Goal: Task Accomplishment & Management: Complete application form

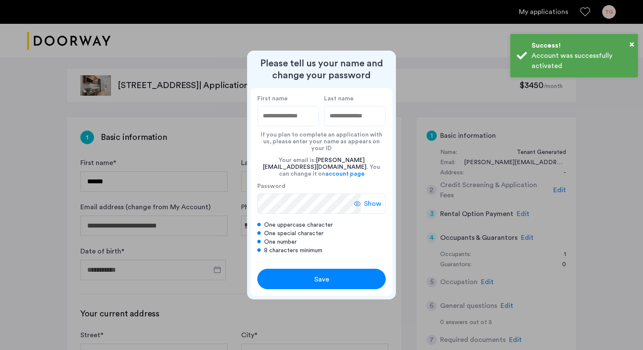
click at [274, 123] on input "First name" at bounding box center [288, 116] width 62 height 20
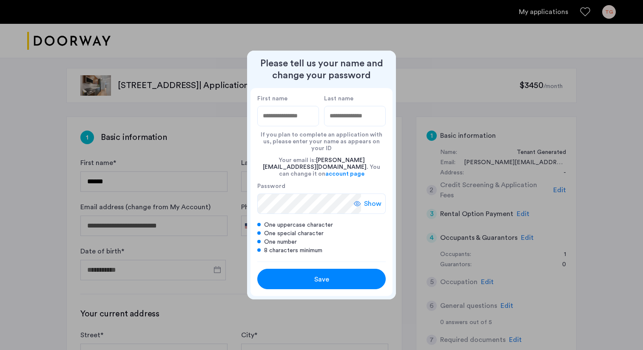
click at [281, 126] on input "First name" at bounding box center [288, 116] width 62 height 20
type input "********"
click at [354, 124] on input "Last name" at bounding box center [355, 116] width 62 height 20
type input "********"
click at [309, 277] on div "Save" at bounding box center [322, 279] width 82 height 10
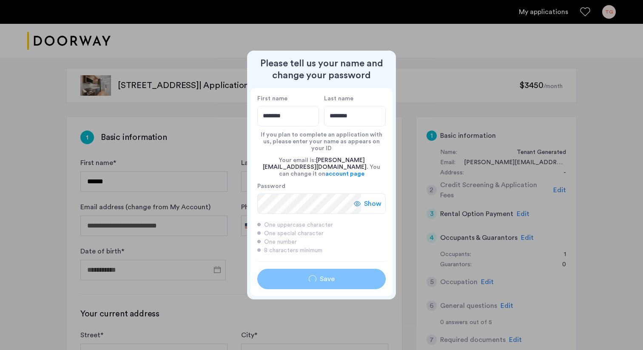
type input "********"
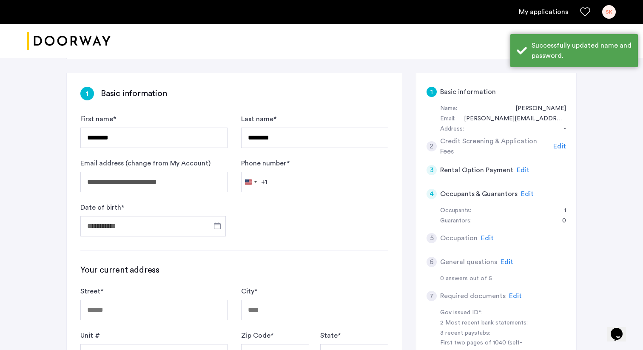
scroll to position [46, 0]
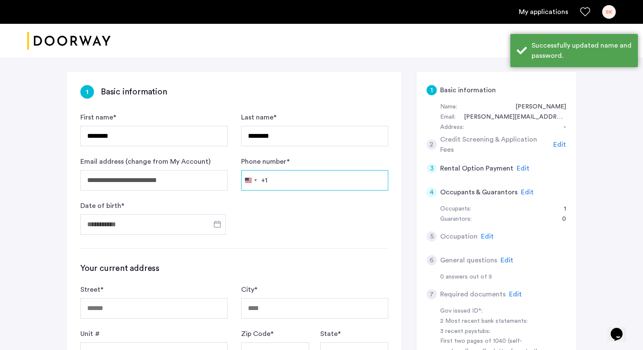
click at [286, 178] on input "Phone number *" at bounding box center [314, 180] width 147 height 20
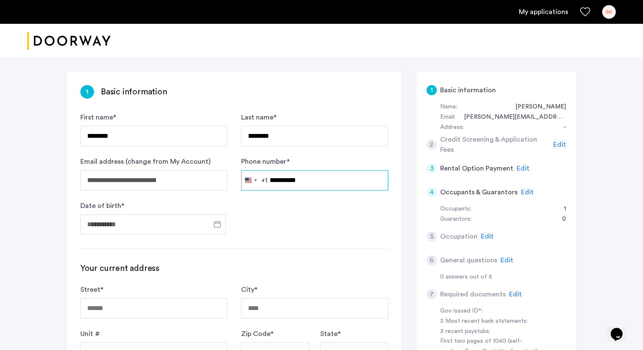
type input "**********"
click at [157, 229] on input "Date of birth *" at bounding box center [153, 224] width 146 height 20
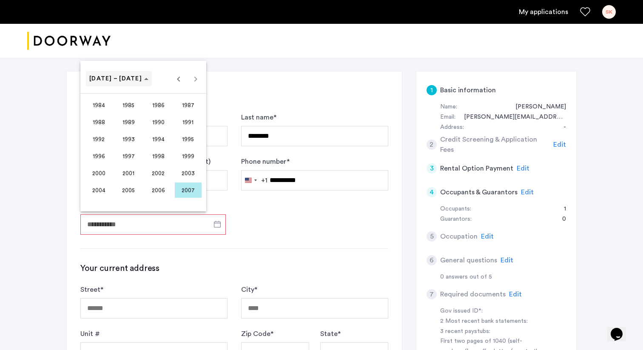
click at [127, 83] on span "Choose date" at bounding box center [119, 79] width 66 height 20
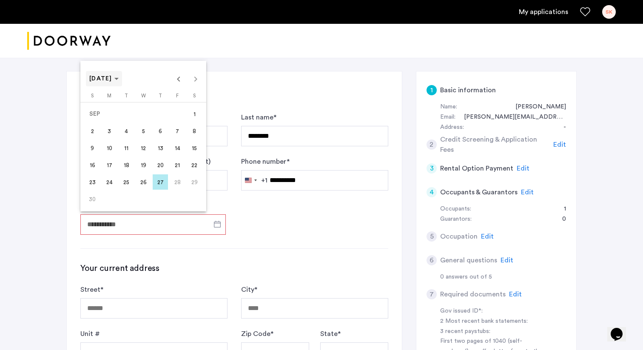
click at [122, 83] on span "Choose month and year" at bounding box center [104, 79] width 36 height 20
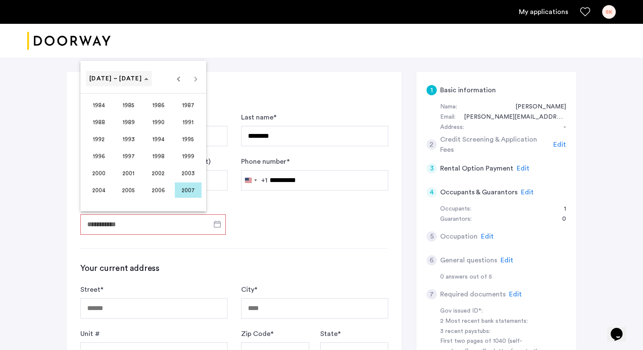
click at [108, 80] on span "[DATE] – [DATE]" at bounding box center [115, 79] width 53 height 6
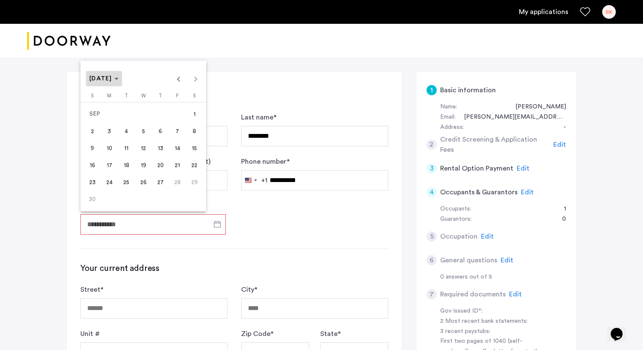
click at [111, 77] on span "[DATE]" at bounding box center [100, 79] width 23 height 6
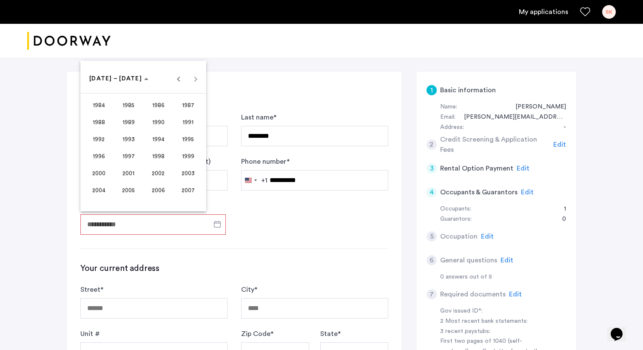
click at [129, 139] on span "1993" at bounding box center [128, 138] width 27 height 15
click at [151, 139] on span "[DATE]" at bounding box center [158, 138] width 27 height 15
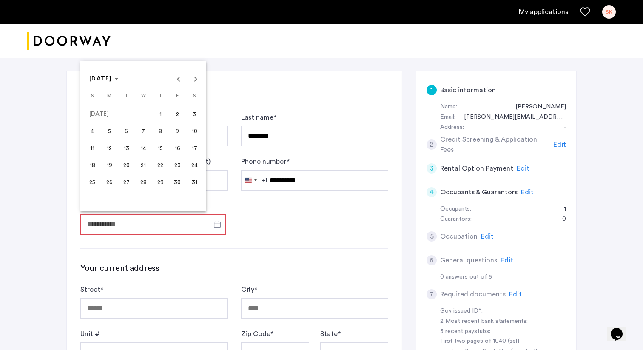
click at [199, 151] on span "17" at bounding box center [194, 147] width 15 height 15
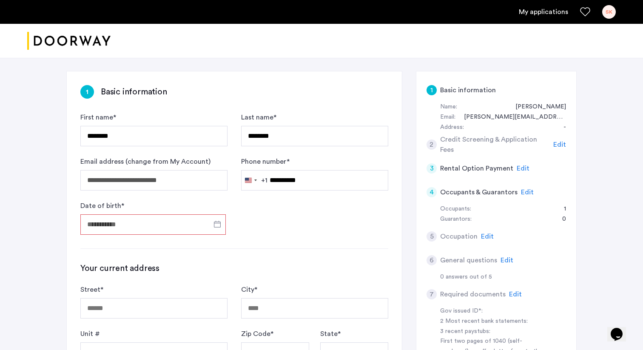
type input "**********"
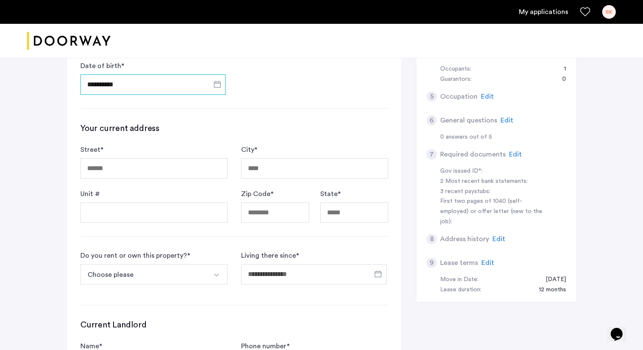
scroll to position [197, 0]
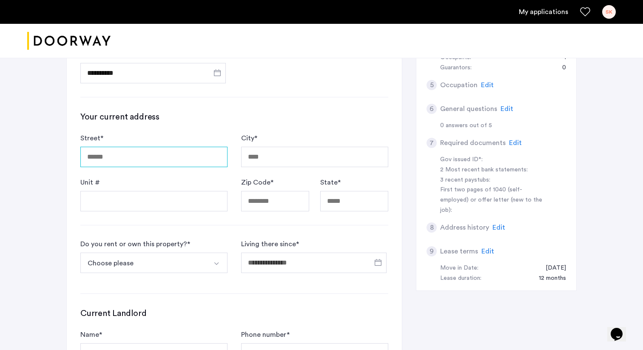
click at [179, 155] on input "Street *" at bounding box center [153, 157] width 147 height 20
type input "**********"
type input "********"
type input "*****"
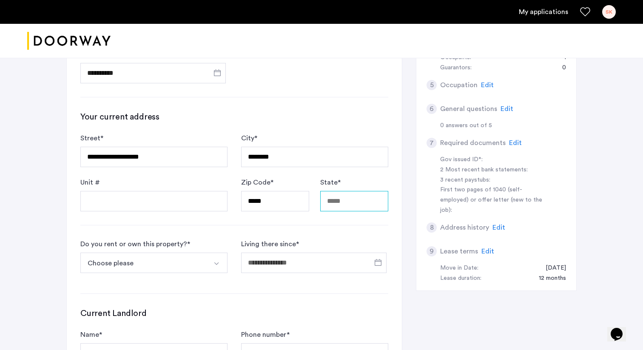
type input "**"
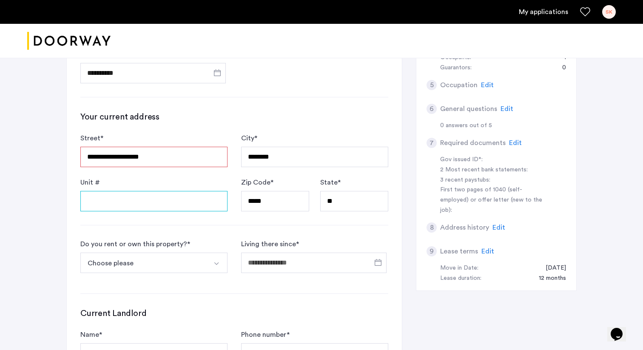
click at [137, 195] on input "Unit #" at bounding box center [153, 201] width 147 height 20
click at [182, 158] on input "**********" at bounding box center [153, 157] width 147 height 20
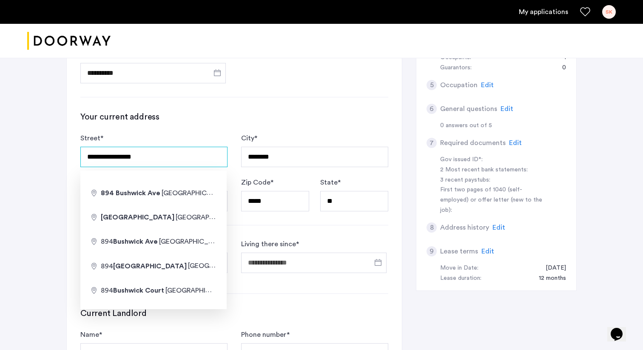
type input "**********"
click at [53, 168] on div "**********" at bounding box center [321, 170] width 643 height 626
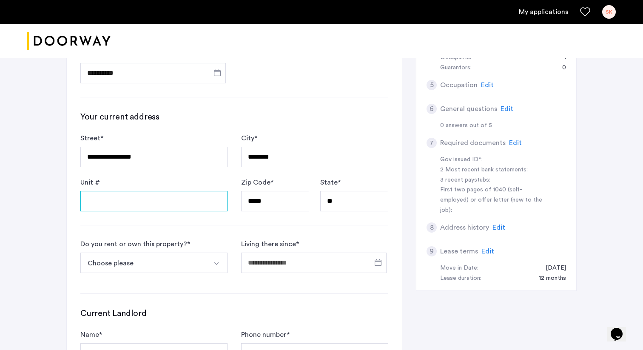
click at [117, 197] on input "Unit #" at bounding box center [153, 201] width 147 height 20
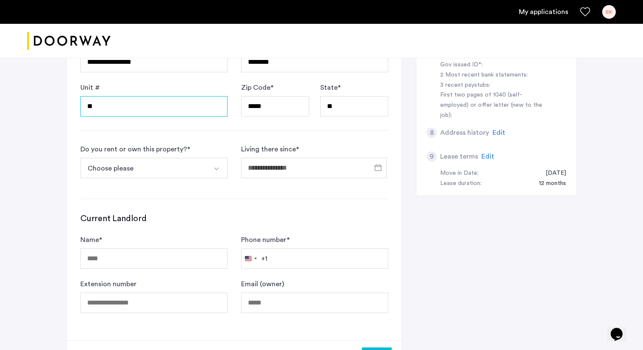
scroll to position [308, 0]
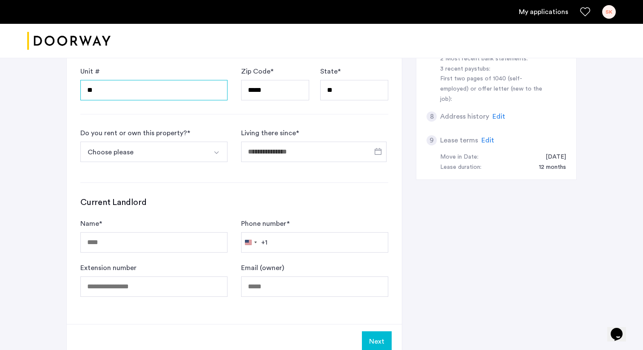
type input "**"
click at [169, 148] on button "Choose please" at bounding box center [143, 152] width 127 height 20
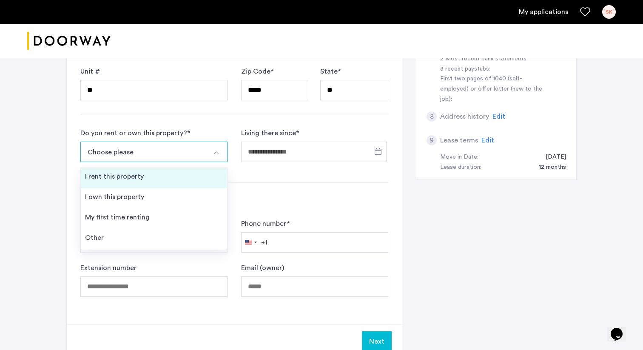
click at [128, 174] on div "I rent this property" at bounding box center [114, 176] width 59 height 10
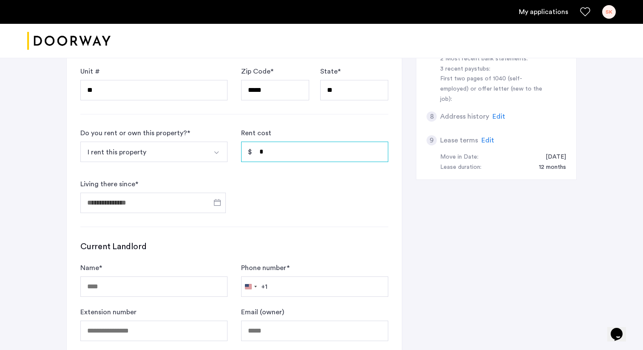
click at [299, 155] on input "*" at bounding box center [314, 152] width 147 height 20
type input "*****"
click at [145, 197] on input "Living there since *" at bounding box center [153, 203] width 146 height 20
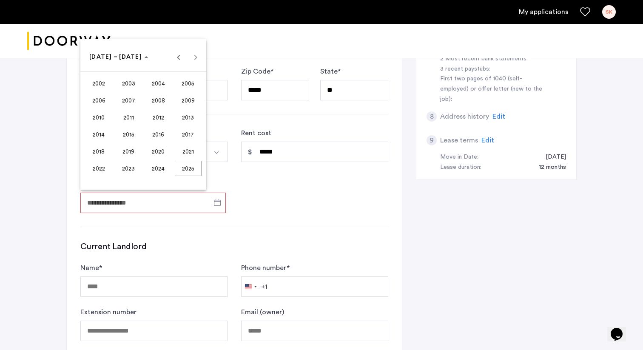
click at [193, 154] on span "2021" at bounding box center [188, 151] width 27 height 15
click at [190, 117] on span "AUG" at bounding box center [188, 117] width 27 height 15
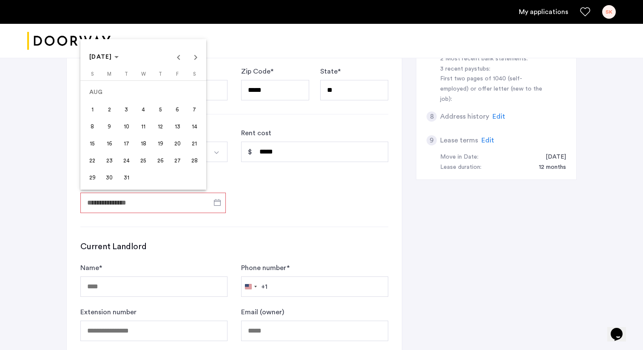
click at [90, 114] on span "1" at bounding box center [92, 109] width 15 height 15
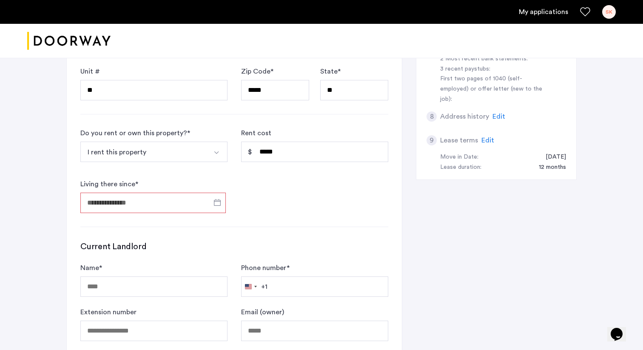
type input "**********"
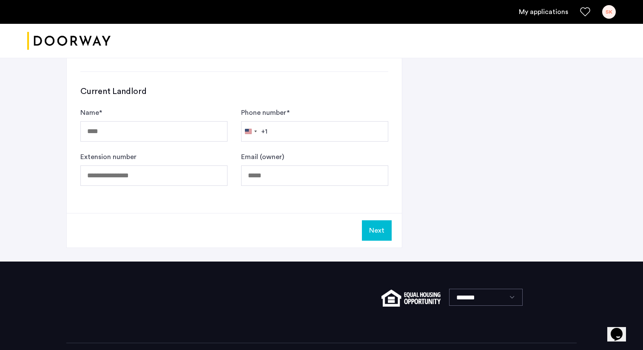
scroll to position [465, 0]
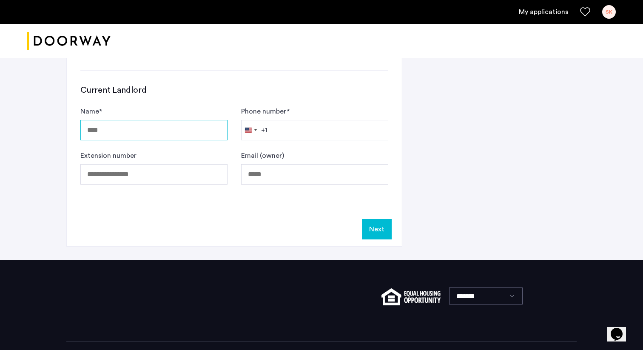
click at [130, 129] on input "Name *" at bounding box center [153, 130] width 147 height 20
type input "**********"
click at [288, 129] on input "Phone number *" at bounding box center [314, 130] width 147 height 20
type input "**********"
click at [382, 225] on button "Next" at bounding box center [377, 229] width 30 height 20
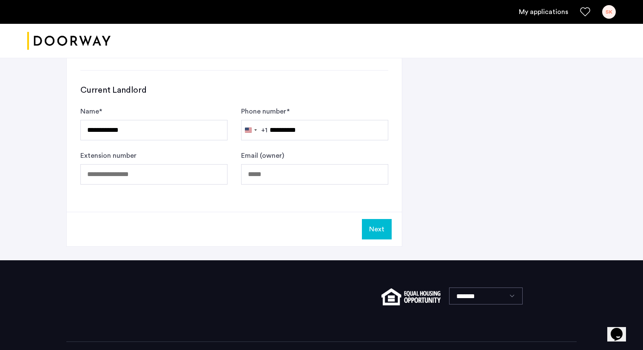
scroll to position [0, 0]
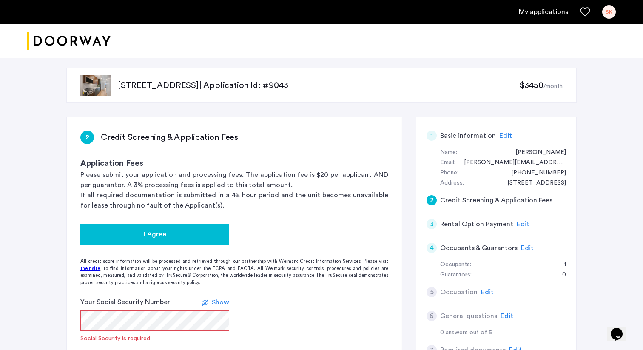
click at [195, 227] on button "I Agree" at bounding box center [154, 234] width 149 height 20
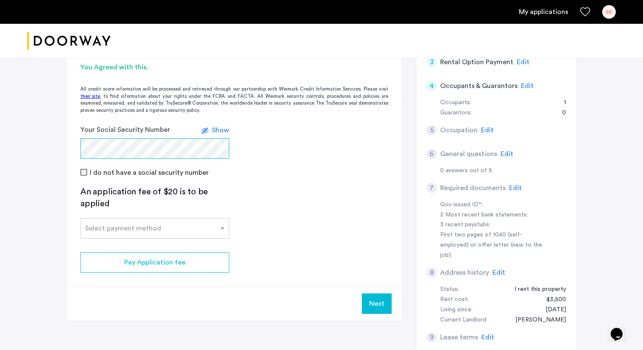
scroll to position [166, 0]
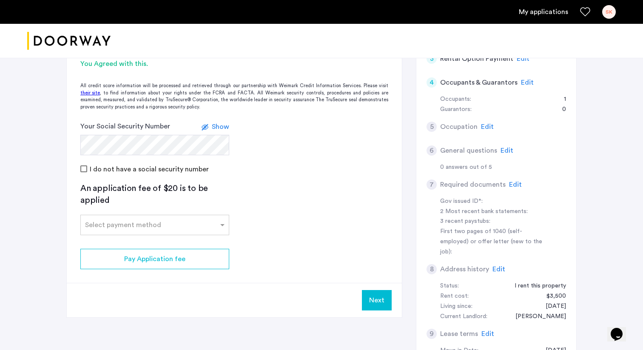
click at [224, 128] on span "Show" at bounding box center [220, 126] width 17 height 7
click at [224, 128] on span "Hide" at bounding box center [222, 126] width 14 height 7
click at [126, 232] on div "Select payment method" at bounding box center [154, 225] width 149 height 20
click at [122, 240] on div "Credit Card" at bounding box center [155, 243] width 148 height 17
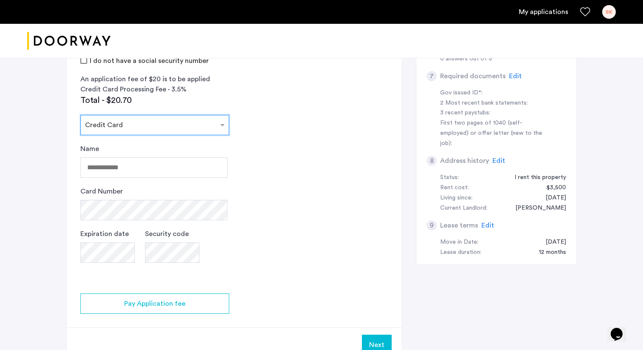
scroll to position [278, 0]
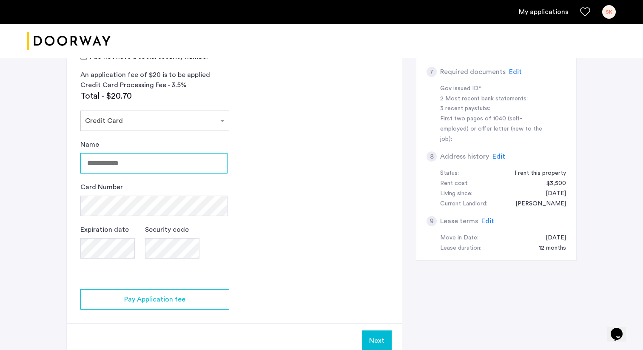
click at [149, 159] on input "Name" at bounding box center [153, 163] width 147 height 20
type input "**********"
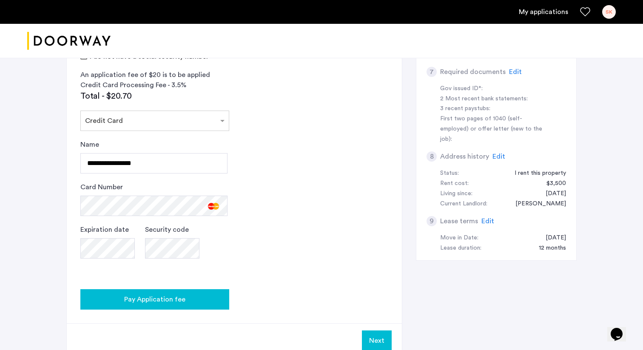
click at [193, 306] on button "Pay Application fee" at bounding box center [154, 299] width 149 height 20
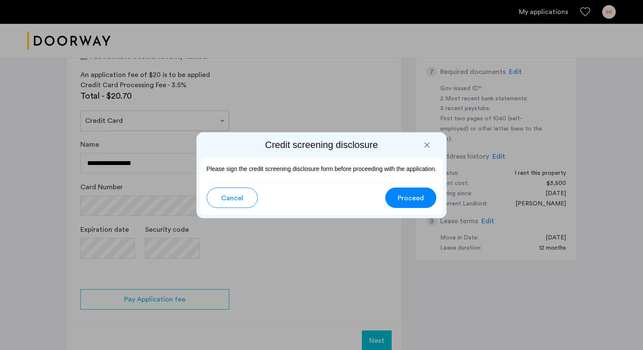
click at [417, 203] on button "Proceed" at bounding box center [411, 198] width 51 height 20
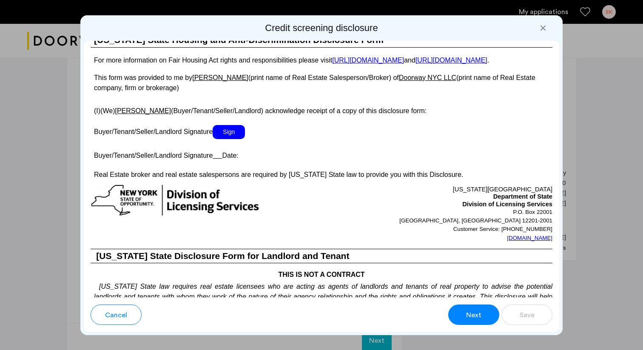
scroll to position [1531, 0]
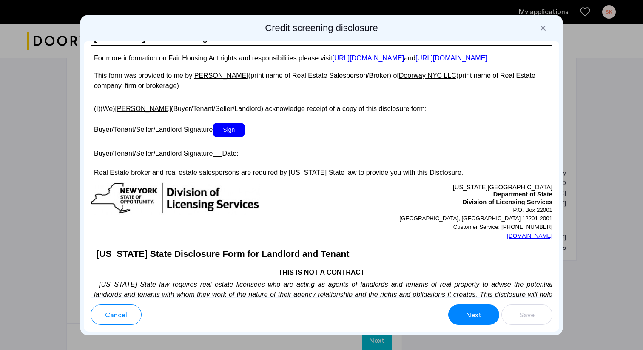
click at [227, 137] on span "Sign" at bounding box center [229, 130] width 32 height 14
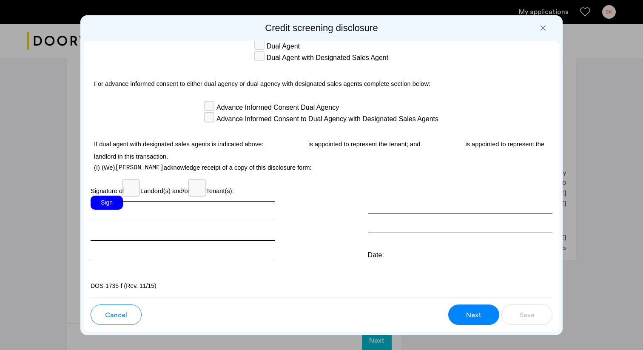
scroll to position [2426, 0]
click at [115, 203] on div "Sign" at bounding box center [107, 203] width 32 height 14
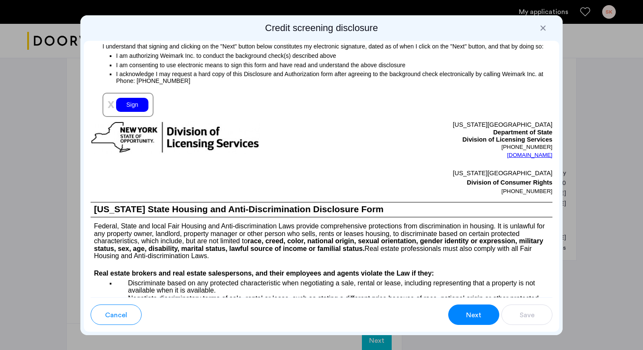
scroll to position [956, 0]
click at [134, 113] on div "Sign" at bounding box center [132, 106] width 32 height 14
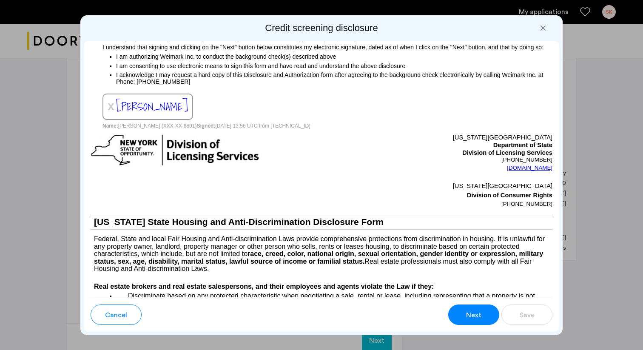
click at [467, 318] on span "Next" at bounding box center [473, 315] width 15 height 10
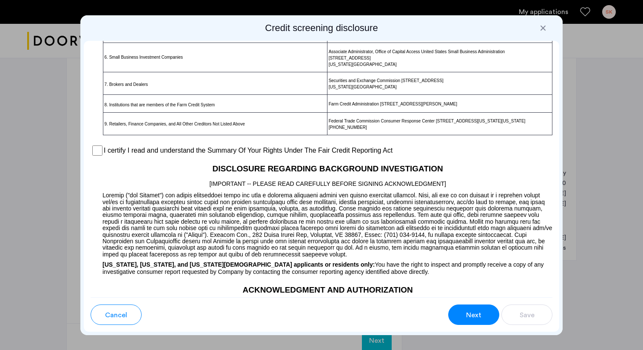
scroll to position [618, 0]
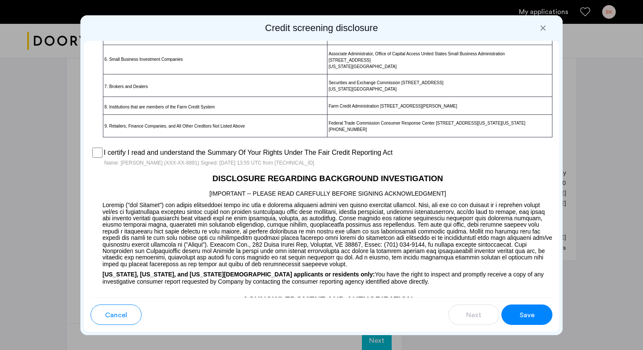
click at [528, 310] on span "Save" at bounding box center [527, 315] width 15 height 10
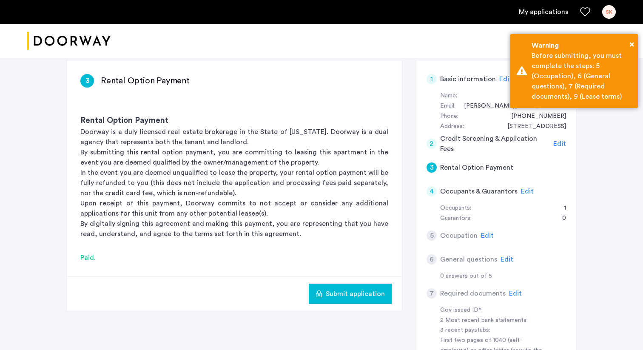
scroll to position [63, 0]
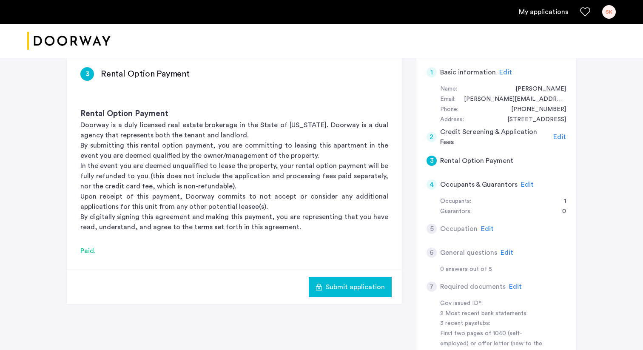
click at [343, 291] on span "Submit application" at bounding box center [355, 287] width 59 height 10
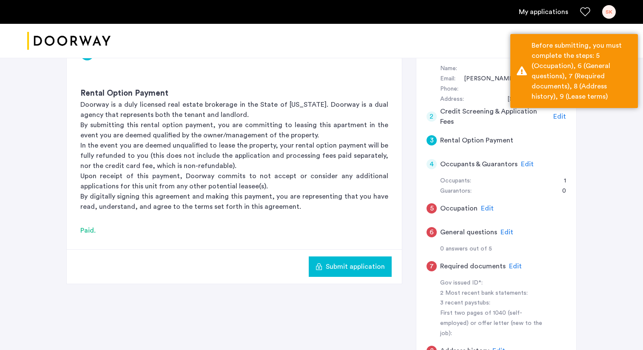
scroll to position [84, 0]
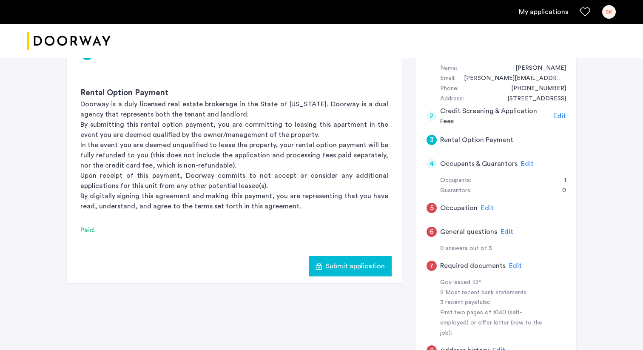
click at [490, 208] on span "Edit" at bounding box center [487, 208] width 13 height 7
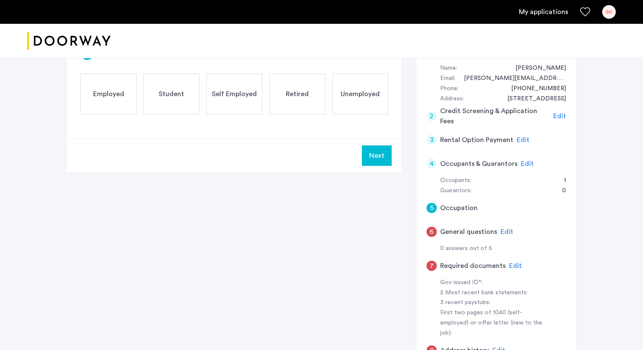
scroll to position [0, 0]
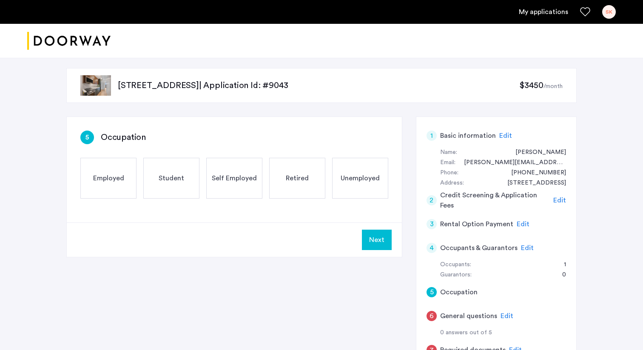
click at [106, 176] on span "Employed" at bounding box center [108, 178] width 31 height 10
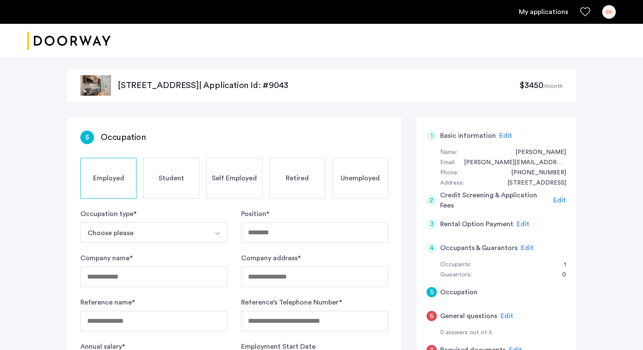
click at [128, 234] on button "Choose please" at bounding box center [143, 233] width 127 height 20
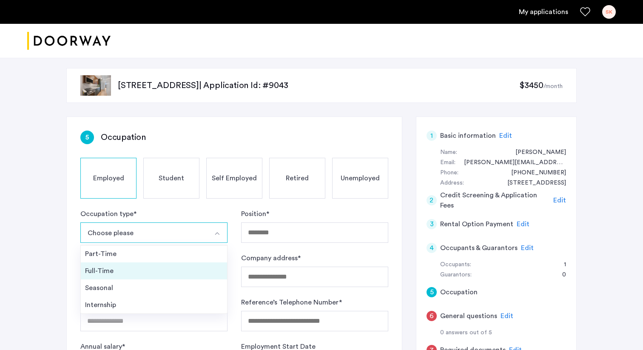
click at [105, 272] on div "Full-Time" at bounding box center [154, 271] width 138 height 10
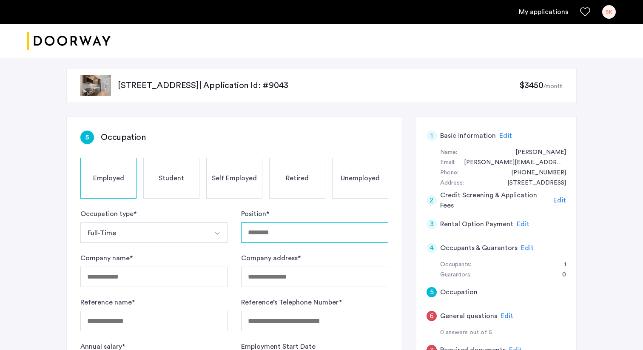
click at [287, 238] on input "Position *" at bounding box center [314, 233] width 147 height 20
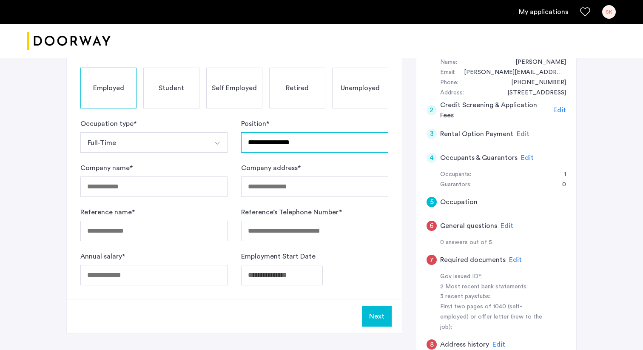
scroll to position [97, 0]
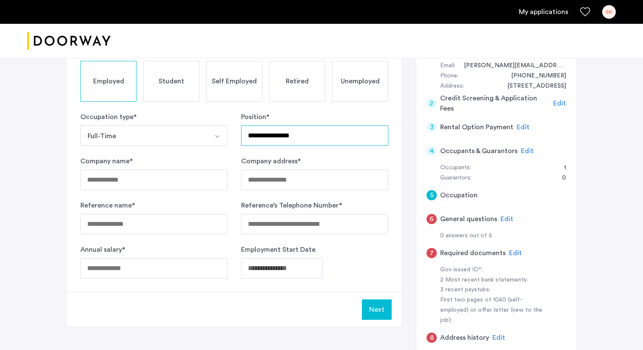
type input "**********"
click at [180, 177] on input "Company name *" at bounding box center [153, 180] width 147 height 20
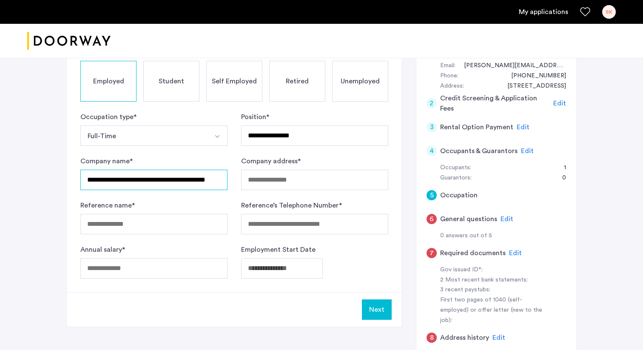
scroll to position [0, 22]
click at [183, 181] on input "**********" at bounding box center [153, 180] width 147 height 20
type input "**********"
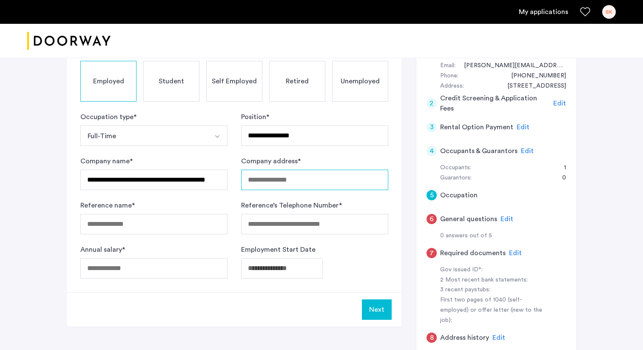
click at [293, 188] on input "Company address *" at bounding box center [314, 180] width 147 height 20
type input "*"
type input "**********"
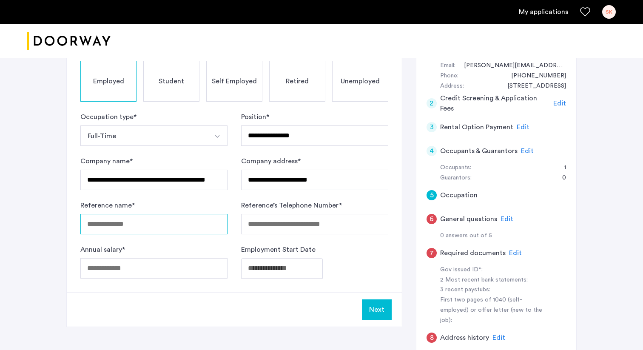
click at [163, 225] on input "Reference name *" at bounding box center [153, 224] width 147 height 20
type input "**********"
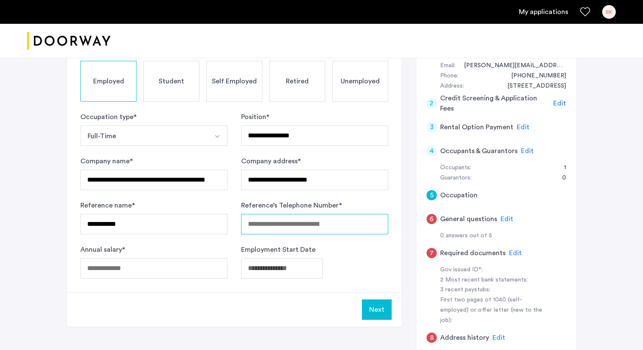
click at [313, 227] on input "Reference’s Telephone Number *" at bounding box center [314, 224] width 147 height 20
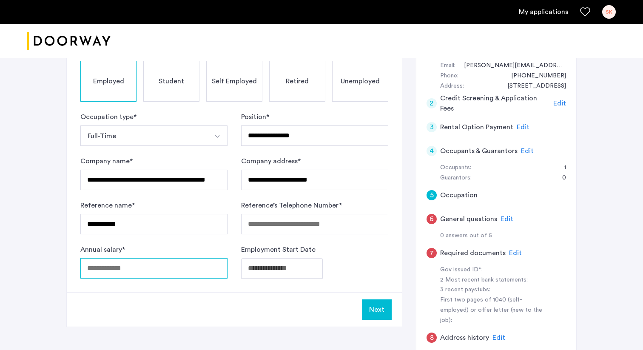
click at [118, 268] on div "Annual salary *" at bounding box center [153, 262] width 147 height 34
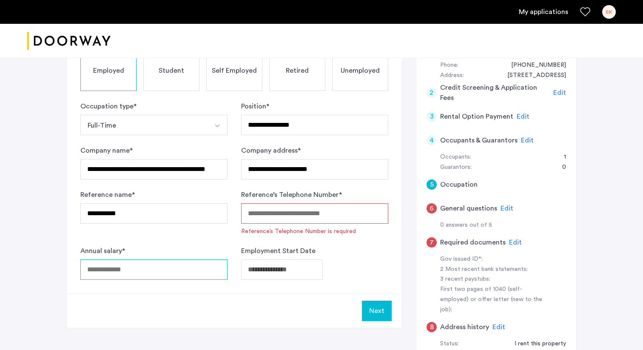
scroll to position [109, 0]
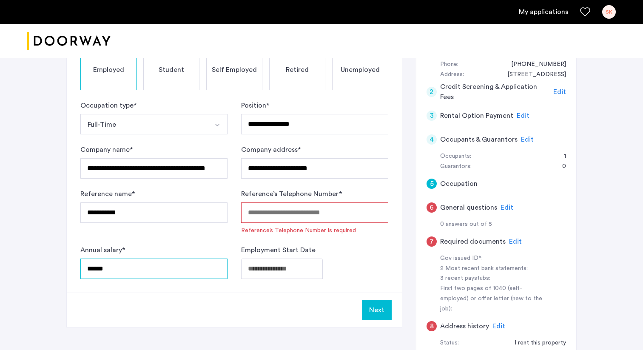
type input "******"
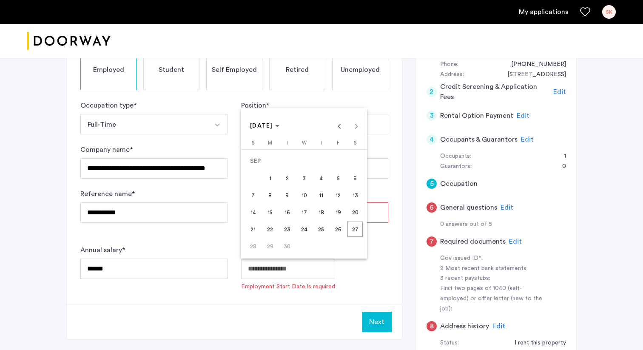
click at [283, 242] on body "**********" at bounding box center [321, 66] width 643 height 350
click at [273, 129] on span "[DATE]" at bounding box center [261, 126] width 23 height 6
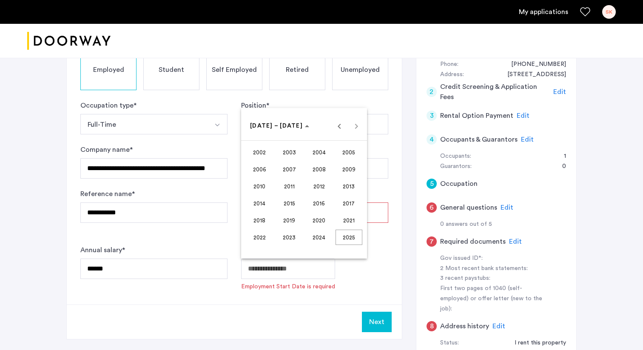
click at [346, 217] on span "2021" at bounding box center [349, 220] width 27 height 15
click at [318, 183] on span "[DATE]" at bounding box center [319, 186] width 27 height 15
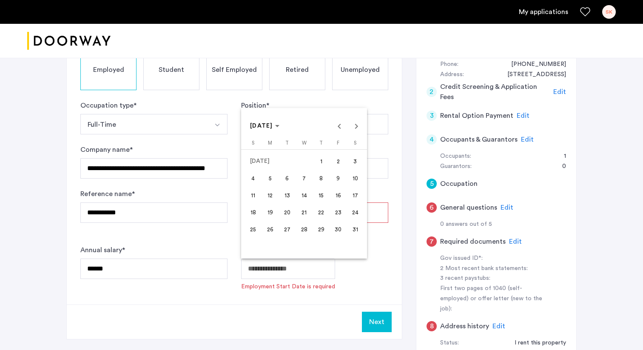
click at [321, 193] on span "15" at bounding box center [321, 195] width 15 height 15
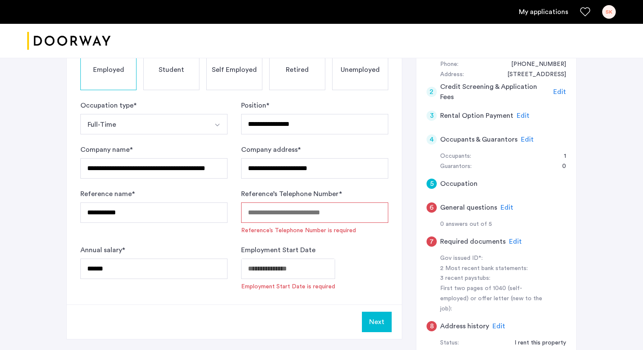
type input "**********"
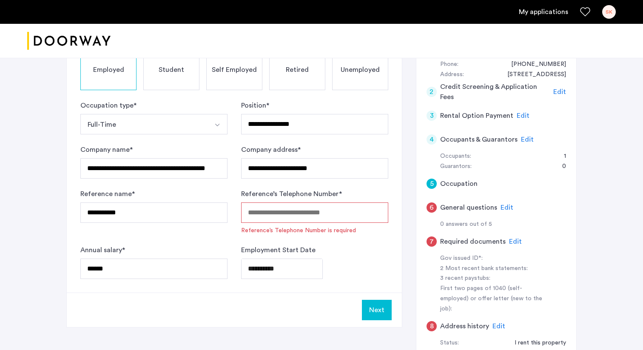
click at [297, 212] on input "Reference’s Telephone Number *" at bounding box center [314, 213] width 147 height 20
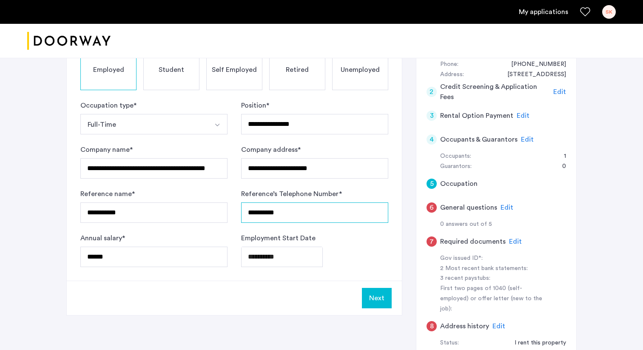
type input "**********"
click at [380, 301] on button "Next" at bounding box center [377, 298] width 30 height 20
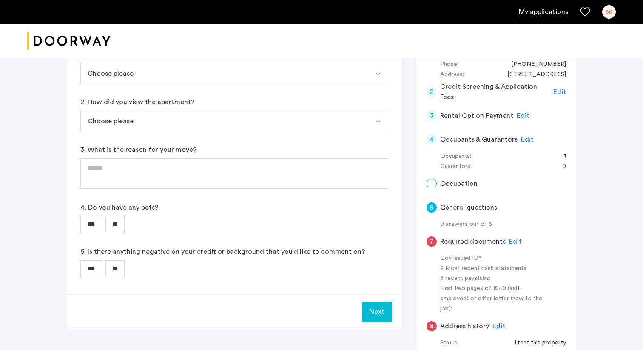
scroll to position [0, 0]
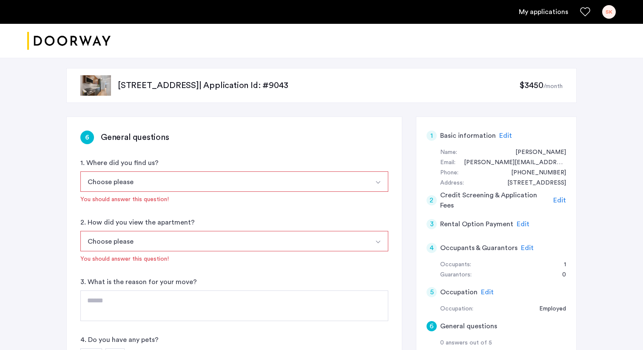
click at [170, 183] on button "Choose please" at bounding box center [224, 181] width 288 height 20
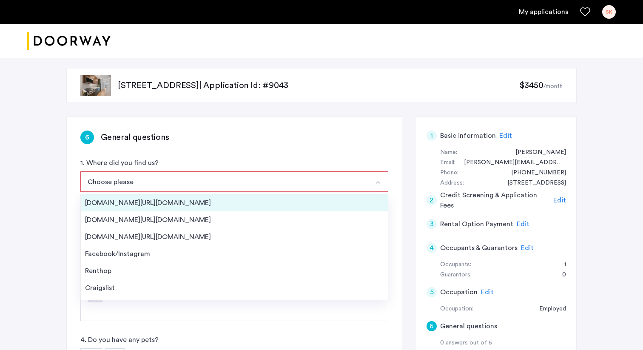
click at [163, 197] on li "[DOMAIN_NAME][URL][DOMAIN_NAME]" at bounding box center [234, 202] width 307 height 17
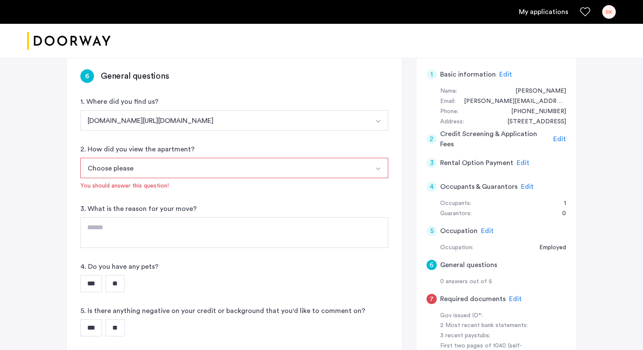
scroll to position [80, 0]
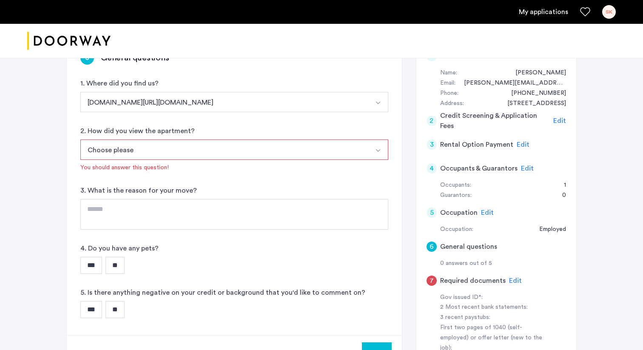
click at [152, 157] on button "Choose please" at bounding box center [224, 150] width 288 height 20
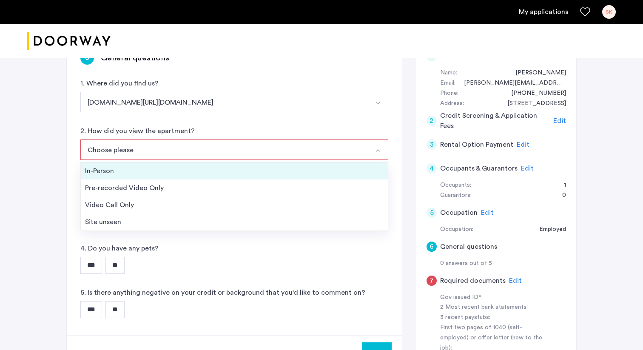
click at [139, 171] on div "In-Person" at bounding box center [234, 171] width 299 height 10
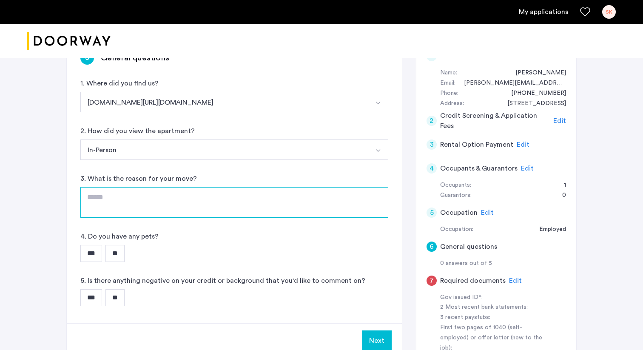
click at [131, 195] on textarea at bounding box center [234, 202] width 308 height 31
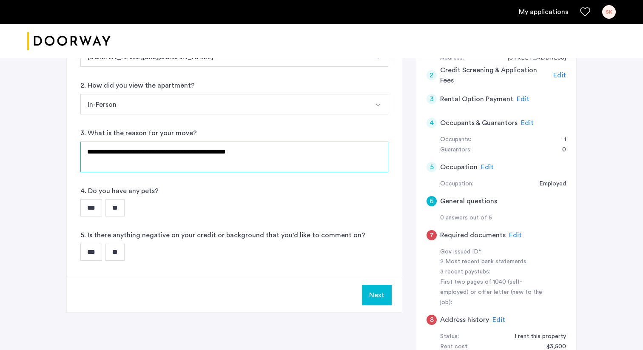
scroll to position [128, 0]
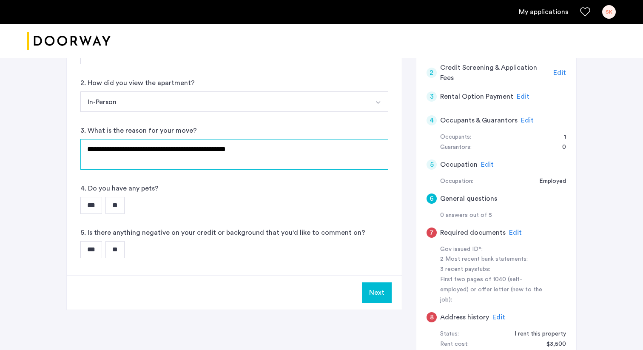
type textarea "**********"
click at [124, 210] on input "**" at bounding box center [115, 205] width 19 height 17
click at [125, 257] on input "**" at bounding box center [115, 249] width 19 height 17
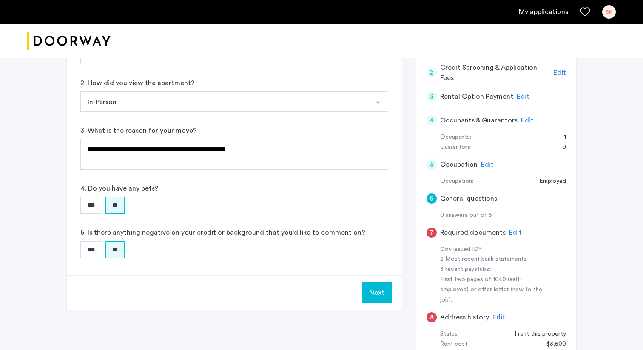
click at [375, 290] on button "Next" at bounding box center [377, 293] width 30 height 20
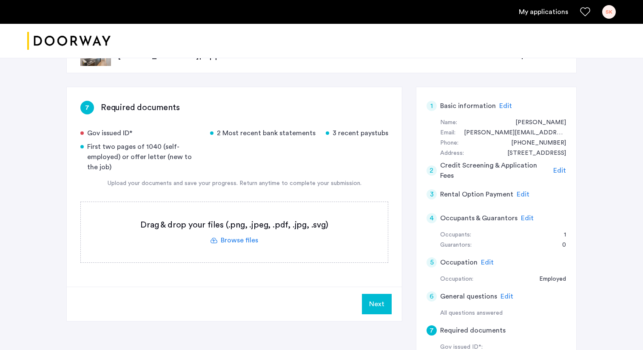
scroll to position [31, 0]
click at [233, 241] on label at bounding box center [234, 231] width 307 height 60
click at [0, 0] on input "file" at bounding box center [0, 0] width 0 height 0
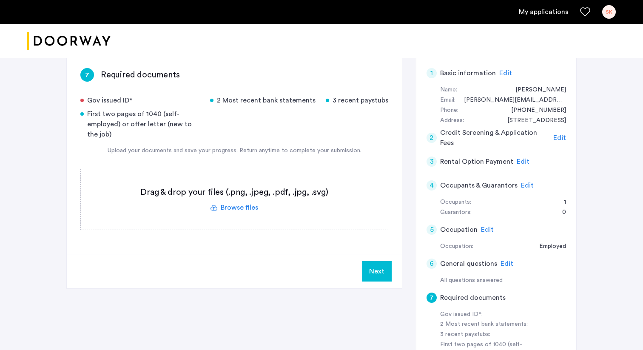
scroll to position [60, 0]
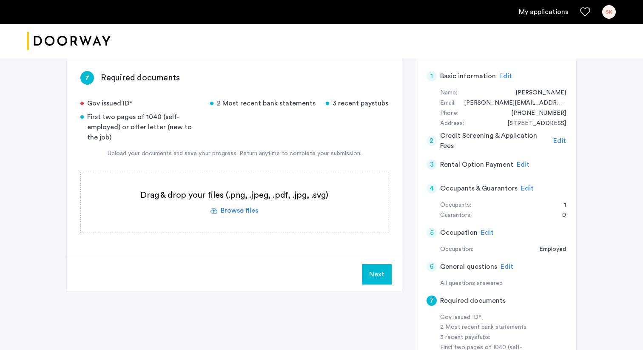
click at [637, 116] on div "[STREET_ADDRESS] | Application Id: #9043 $3450 /month 7 Required documents Gov …" at bounding box center [321, 249] width 643 height 508
click at [247, 214] on label at bounding box center [234, 202] width 307 height 60
click at [0, 0] on input "file" at bounding box center [0, 0] width 0 height 0
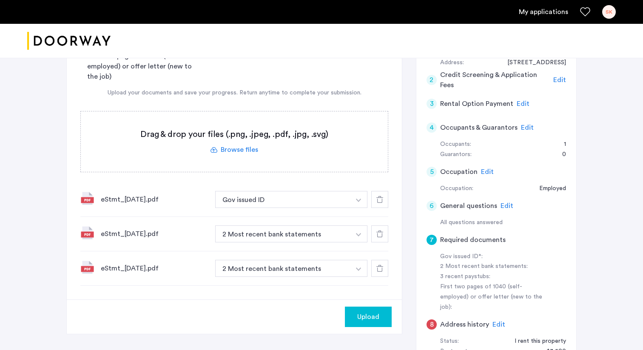
scroll to position [125, 0]
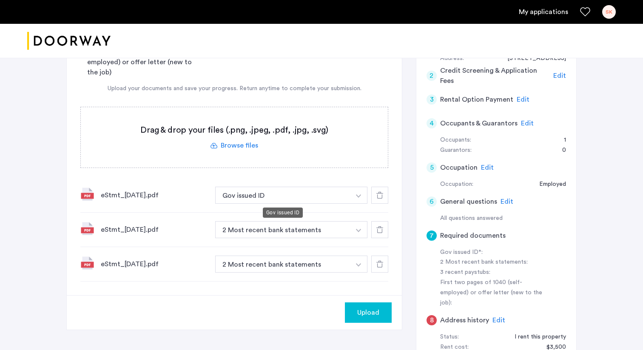
click at [329, 199] on button "Gov issued ID" at bounding box center [282, 195] width 135 height 17
click at [378, 196] on icon at bounding box center [380, 195] width 7 height 7
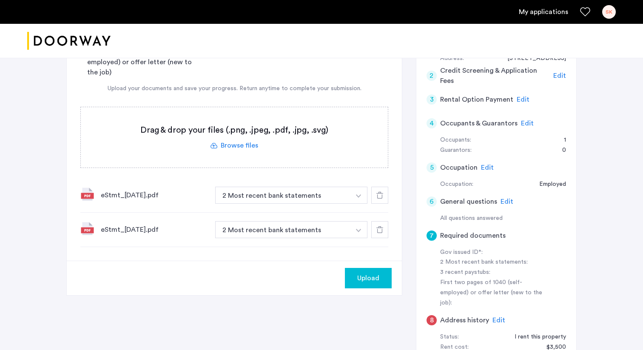
click at [378, 196] on icon at bounding box center [380, 195] width 7 height 7
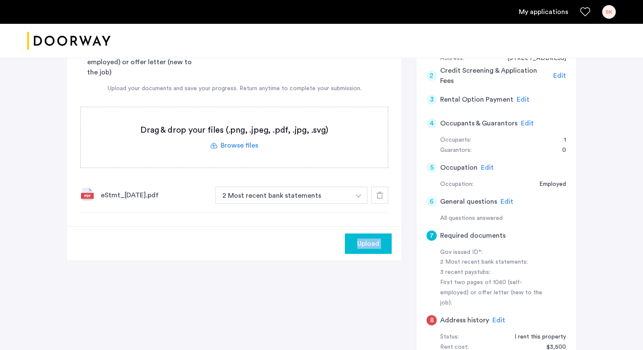
click at [378, 196] on icon at bounding box center [380, 195] width 7 height 7
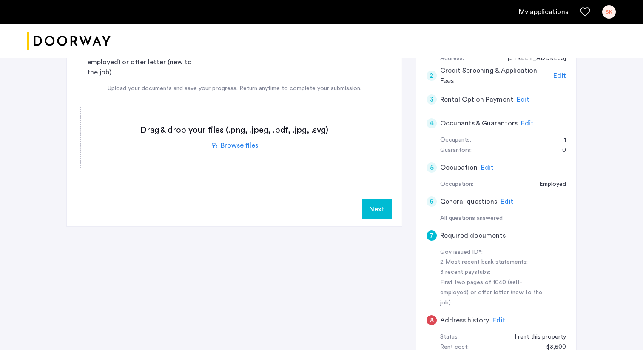
click at [252, 144] on label at bounding box center [234, 137] width 307 height 60
click at [0, 0] on input "file" at bounding box center [0, 0] width 0 height 0
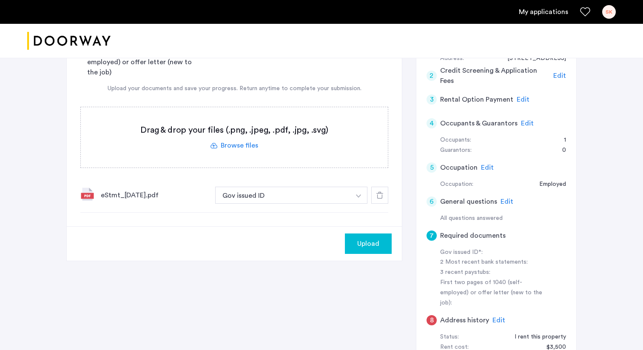
click at [327, 193] on button "Gov issued ID" at bounding box center [282, 195] width 135 height 17
click at [356, 194] on img "button" at bounding box center [358, 195] width 5 height 3
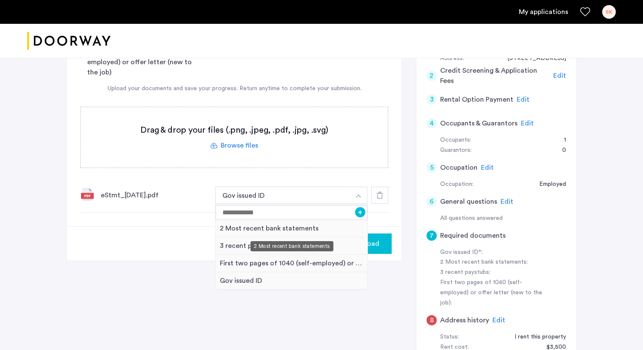
click at [302, 231] on div "2 Most recent bank statements" at bounding box center [292, 228] width 152 height 17
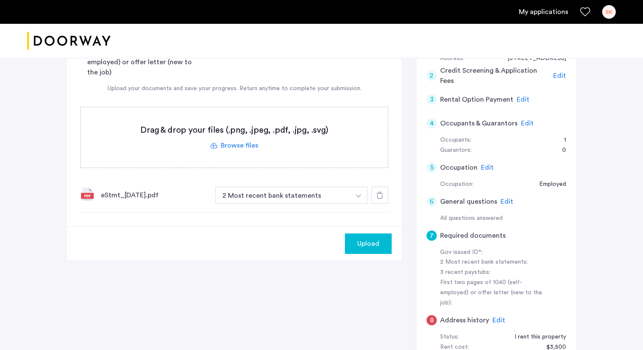
click at [231, 144] on label at bounding box center [234, 137] width 307 height 60
click at [0, 0] on input "file" at bounding box center [0, 0] width 0 height 0
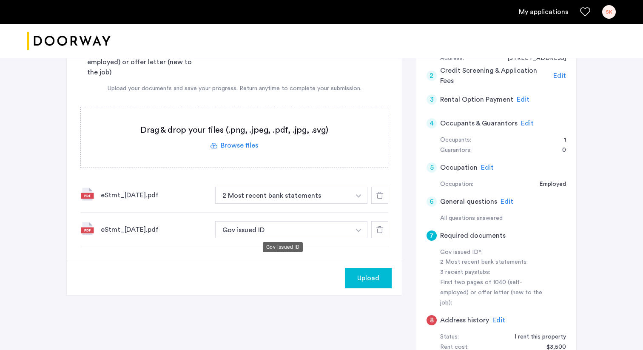
click at [326, 228] on button "Gov issued ID" at bounding box center [282, 229] width 135 height 17
click at [357, 228] on button "button" at bounding box center [358, 229] width 17 height 17
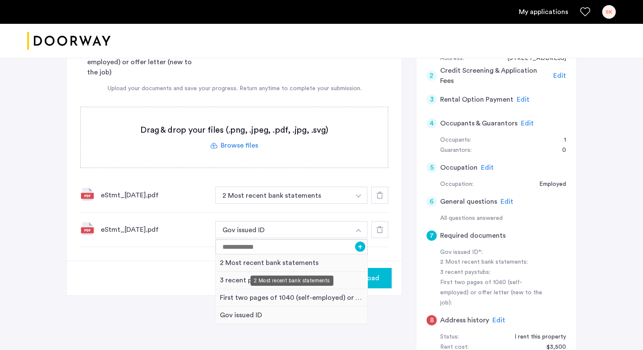
click at [287, 262] on div "2 Most recent bank statements" at bounding box center [292, 262] width 152 height 17
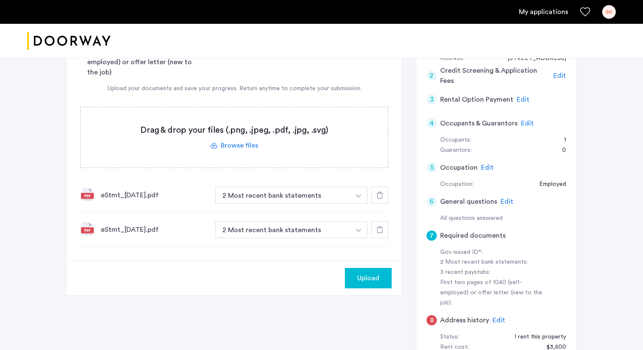
click at [240, 145] on label at bounding box center [234, 137] width 307 height 60
click at [0, 0] on input "file" at bounding box center [0, 0] width 0 height 0
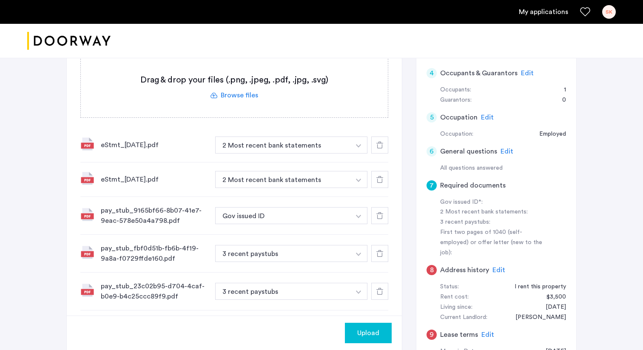
scroll to position [190, 0]
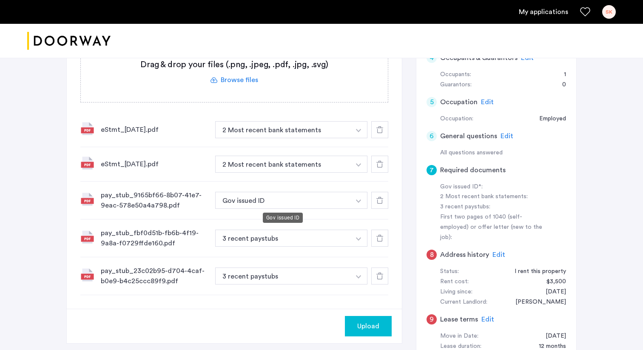
click at [333, 199] on button "Gov issued ID" at bounding box center [282, 200] width 135 height 17
click at [359, 202] on img "button" at bounding box center [358, 201] width 5 height 3
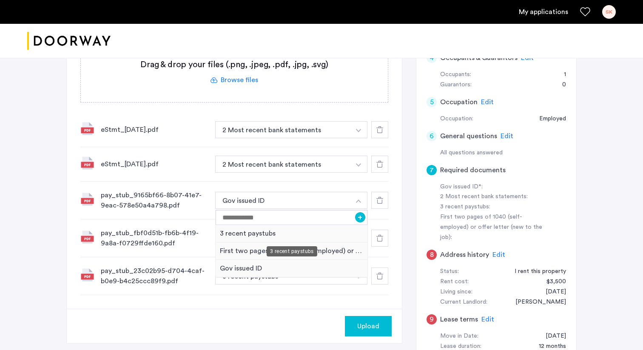
click at [309, 233] on div "3 recent paystubs" at bounding box center [292, 233] width 152 height 17
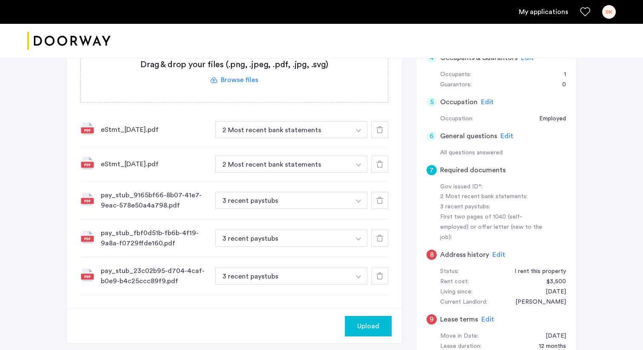
click at [240, 87] on label at bounding box center [234, 72] width 307 height 60
click at [0, 0] on input "file" at bounding box center [0, 0] width 0 height 0
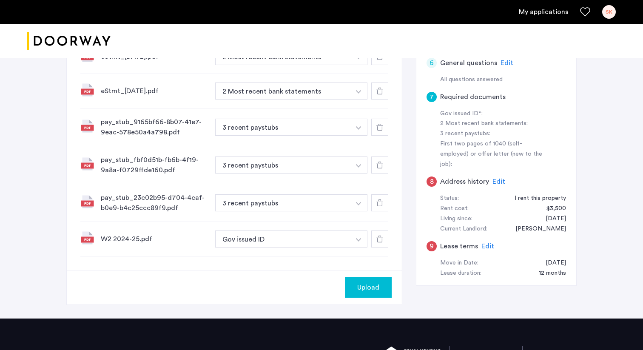
scroll to position [277, 0]
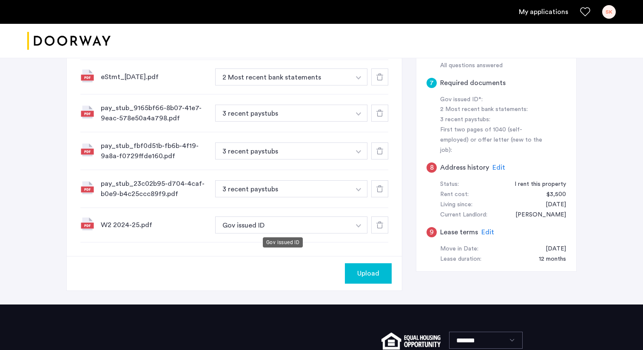
click at [253, 228] on button "Gov issued ID" at bounding box center [282, 225] width 135 height 17
click at [291, 233] on button "Gov issued ID" at bounding box center [282, 225] width 135 height 17
click at [343, 223] on button "Gov issued ID" at bounding box center [282, 225] width 135 height 17
click at [248, 221] on button "Gov issued ID" at bounding box center [282, 225] width 135 height 17
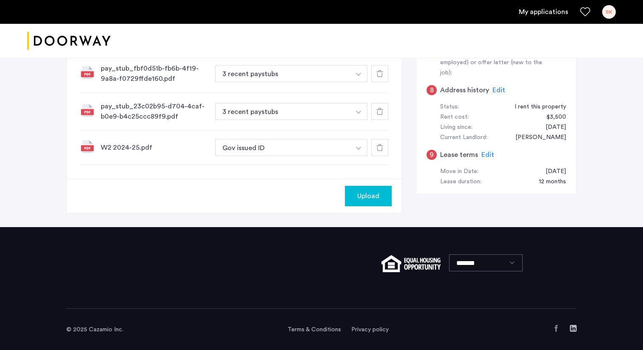
scroll to position [356, 0]
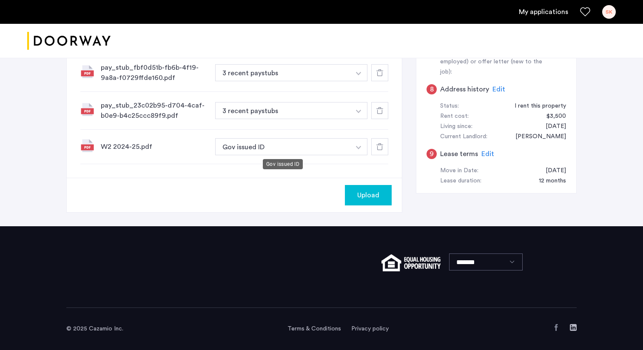
click at [235, 151] on button "Gov issued ID" at bounding box center [282, 146] width 135 height 17
click at [278, 188] on div "Upload" at bounding box center [234, 195] width 335 height 34
click at [238, 146] on button "Gov issued ID" at bounding box center [282, 146] width 135 height 17
click at [224, 143] on button "Gov issued ID" at bounding box center [282, 146] width 135 height 17
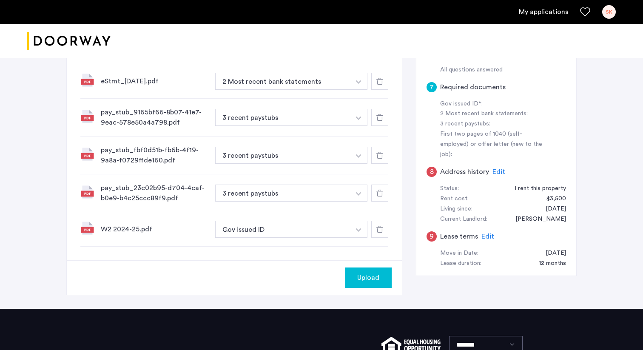
scroll to position [278, 0]
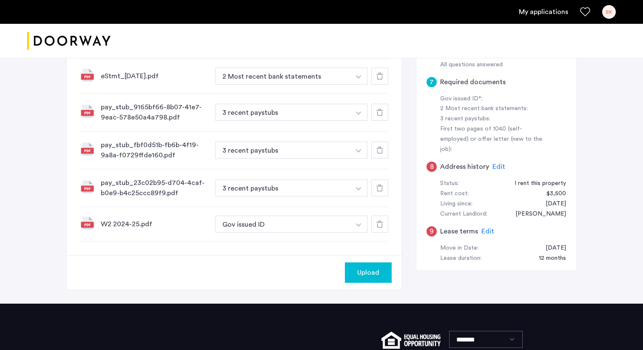
click at [360, 224] on img "button" at bounding box center [358, 224] width 5 height 3
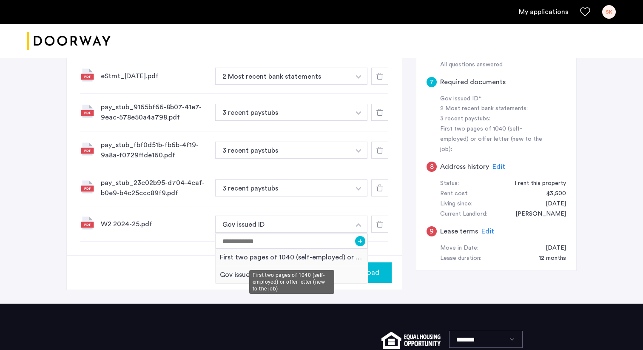
click at [300, 257] on div "First two pages of 1040 (self-employed) or offer letter (new to the job)" at bounding box center [292, 257] width 152 height 17
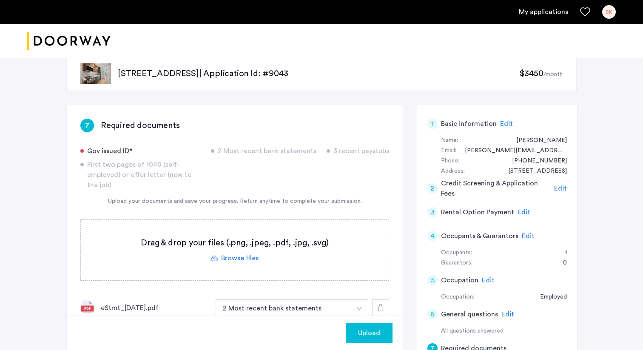
scroll to position [14, 0]
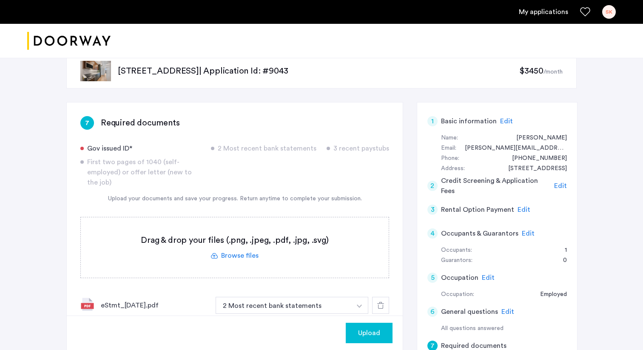
click at [237, 267] on label at bounding box center [235, 247] width 308 height 60
click at [0, 0] on input "file" at bounding box center [0, 0] width 0 height 0
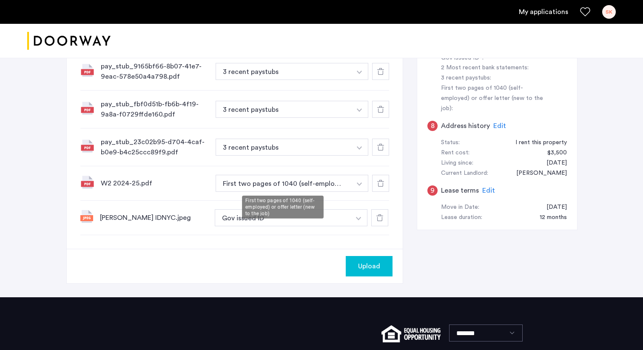
scroll to position [328, 0]
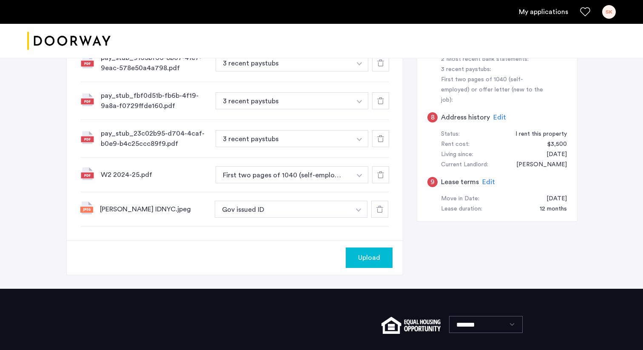
click at [371, 263] on button "Upload" at bounding box center [369, 258] width 47 height 20
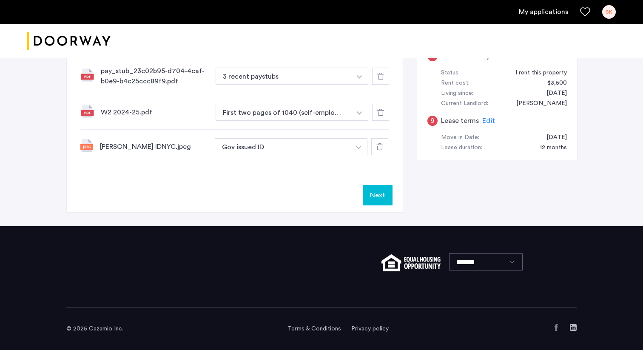
click at [380, 202] on button "Next" at bounding box center [378, 195] width 30 height 20
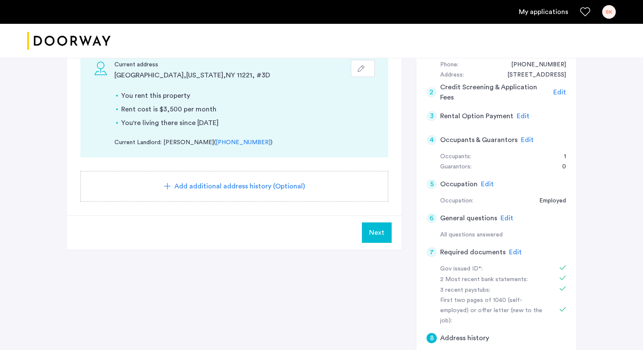
scroll to position [114, 0]
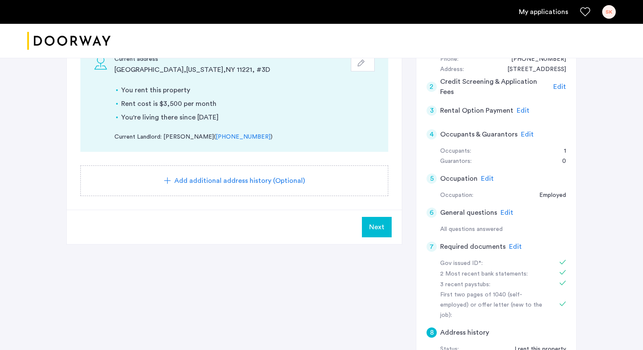
click at [383, 224] on span "Next" at bounding box center [376, 227] width 15 height 10
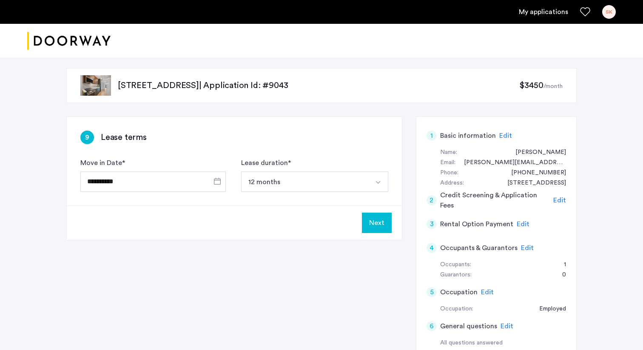
click at [383, 224] on button "Next" at bounding box center [377, 223] width 30 height 20
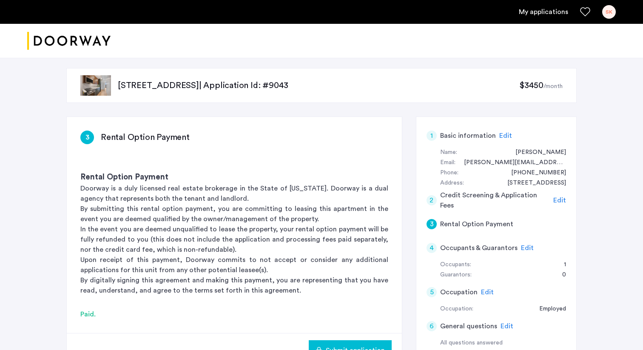
scroll to position [48, 0]
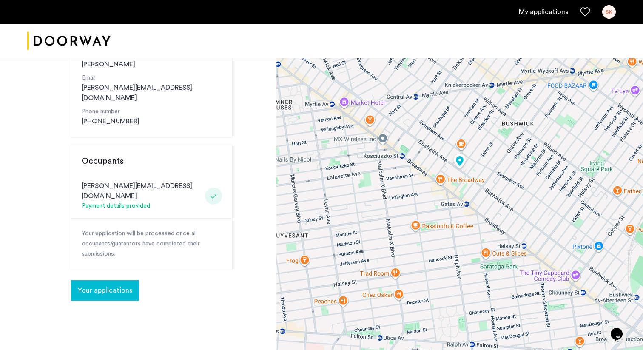
scroll to position [142, 0]
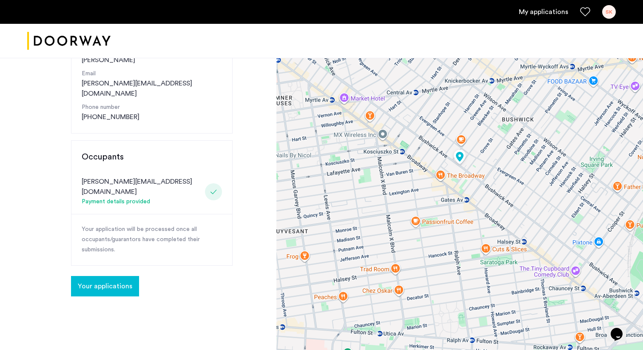
click at [111, 281] on span "Your applications" at bounding box center [105, 286] width 54 height 10
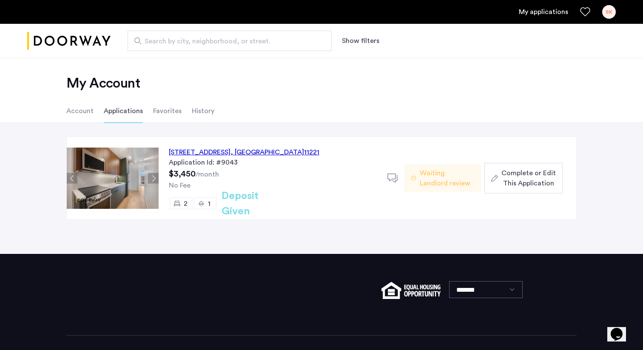
click at [157, 181] on button "Next apartment" at bounding box center [153, 178] width 11 height 11
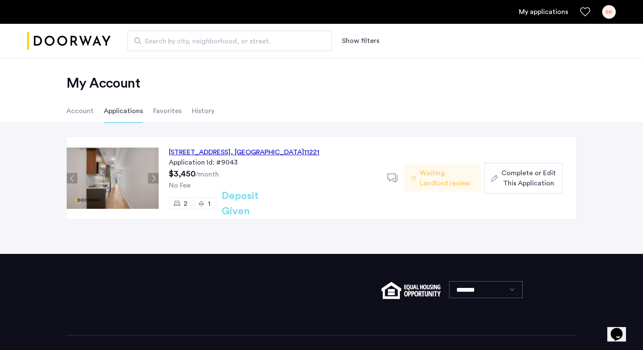
click at [157, 181] on button "Next apartment" at bounding box center [153, 178] width 11 height 11
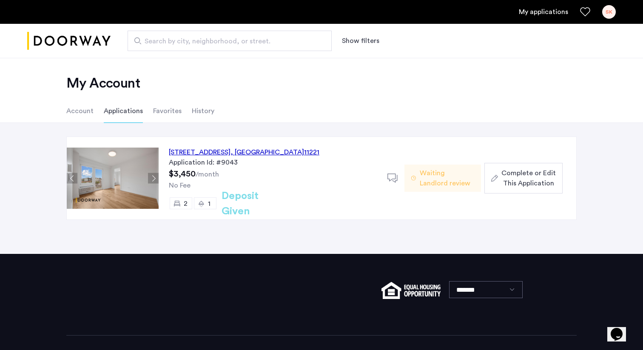
click at [157, 181] on button "Next apartment" at bounding box center [153, 178] width 11 height 11
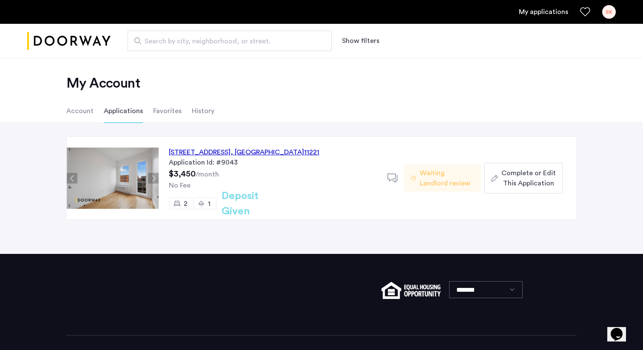
click at [623, 91] on div "My Account Account Applications Favorites History" at bounding box center [321, 88] width 643 height 69
